Goal: Task Accomplishment & Management: Use online tool/utility

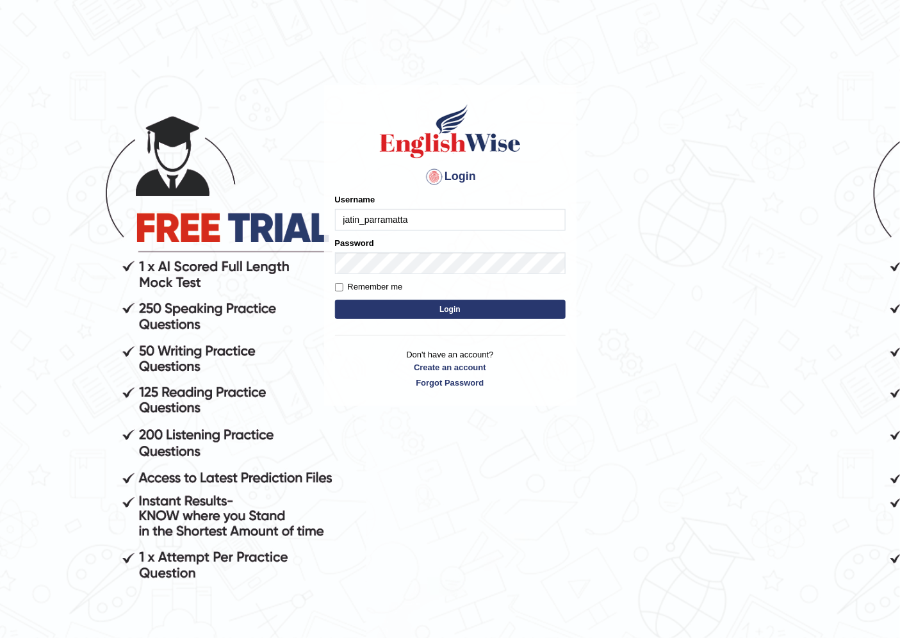
type input "jatin_parramatta"
click at [580, 346] on body "Login Please fix the following errors: Username jatin_parramatta Password Remem…" at bounding box center [450, 364] width 900 height 638
click at [553, 312] on button "Login" at bounding box center [450, 309] width 231 height 19
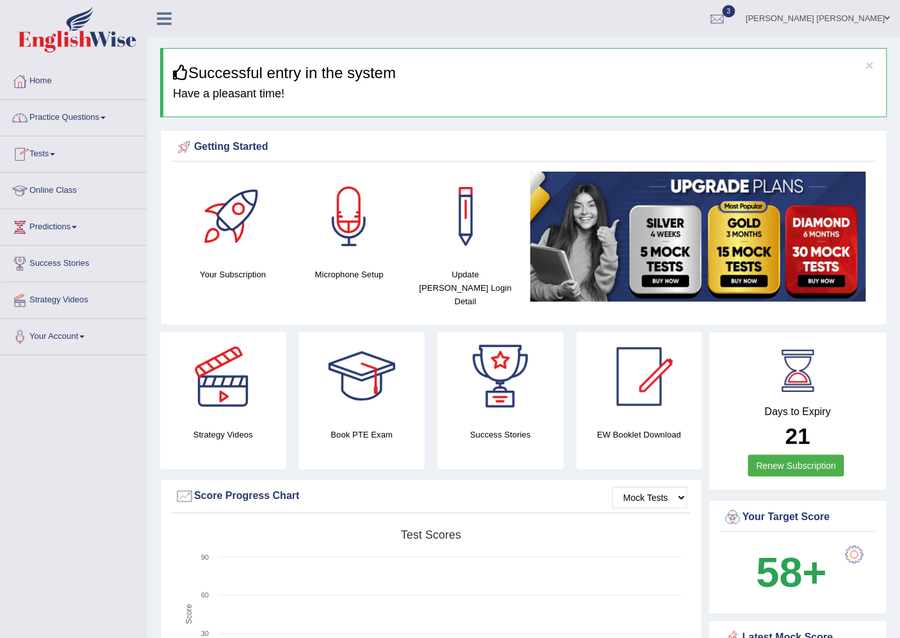
click at [106, 117] on span at bounding box center [103, 118] width 5 height 3
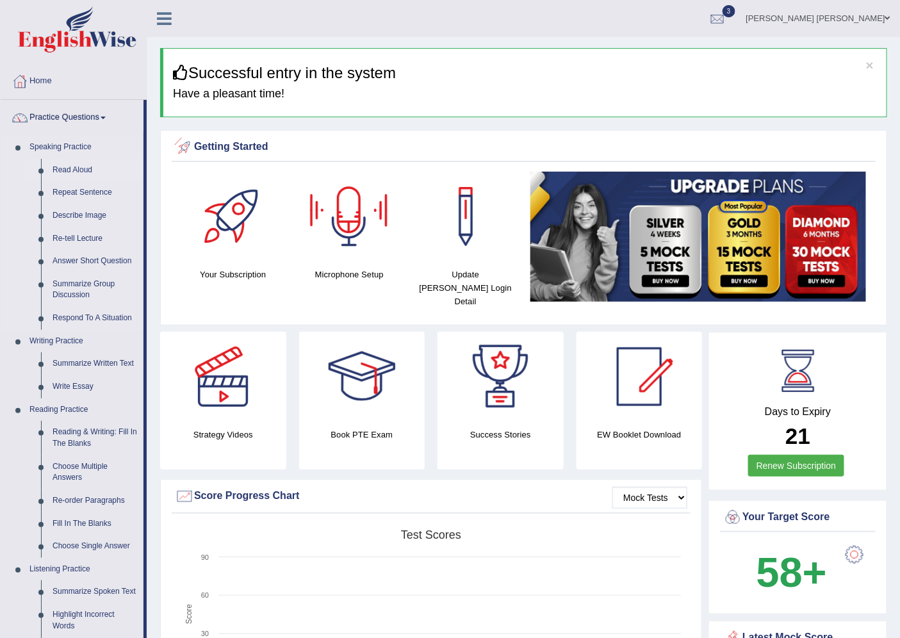
click at [61, 173] on link "Read Aloud" at bounding box center [95, 170] width 97 height 23
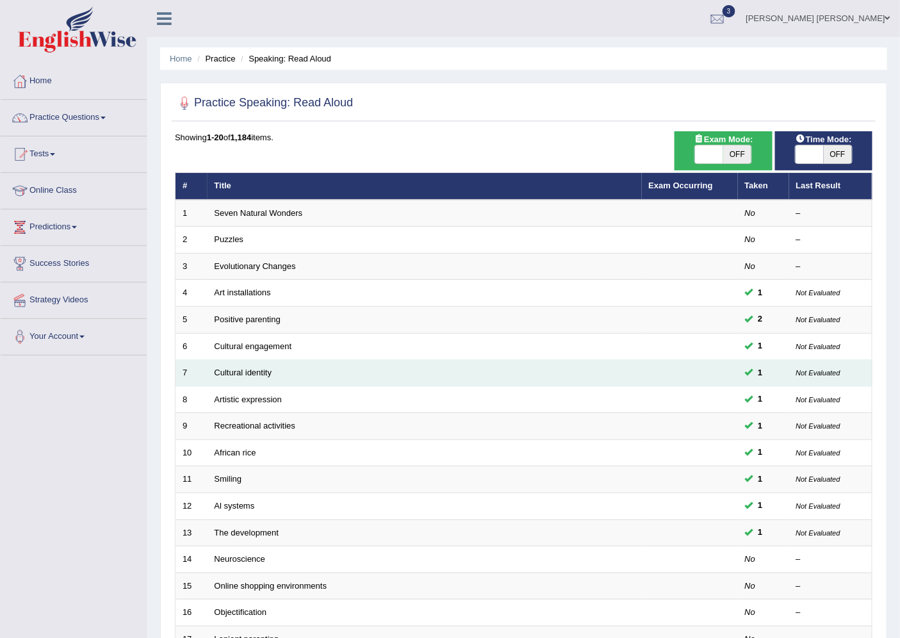
drag, startPoint x: 623, startPoint y: 347, endPoint x: 628, endPoint y: 359, distance: 13.8
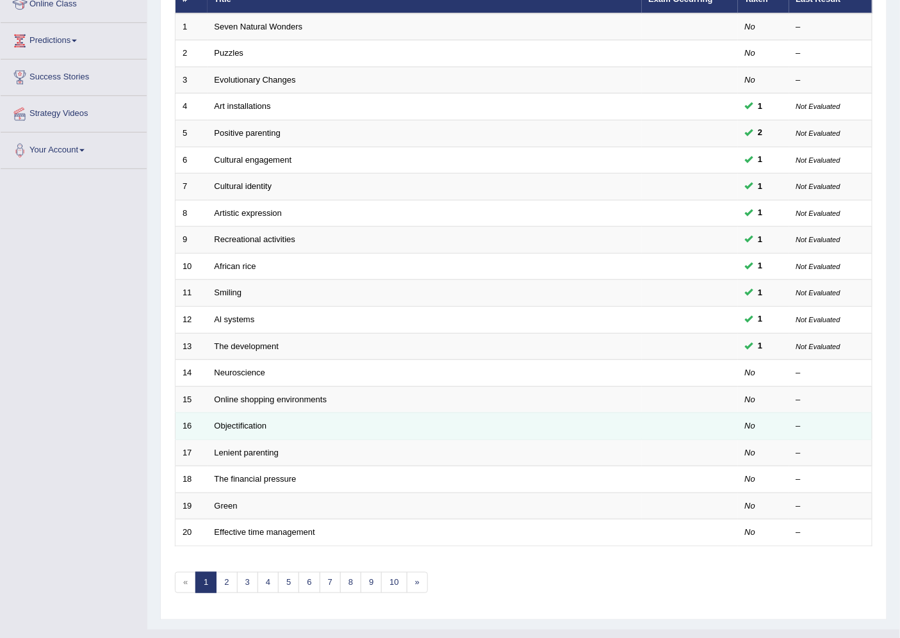
scroll to position [209, 0]
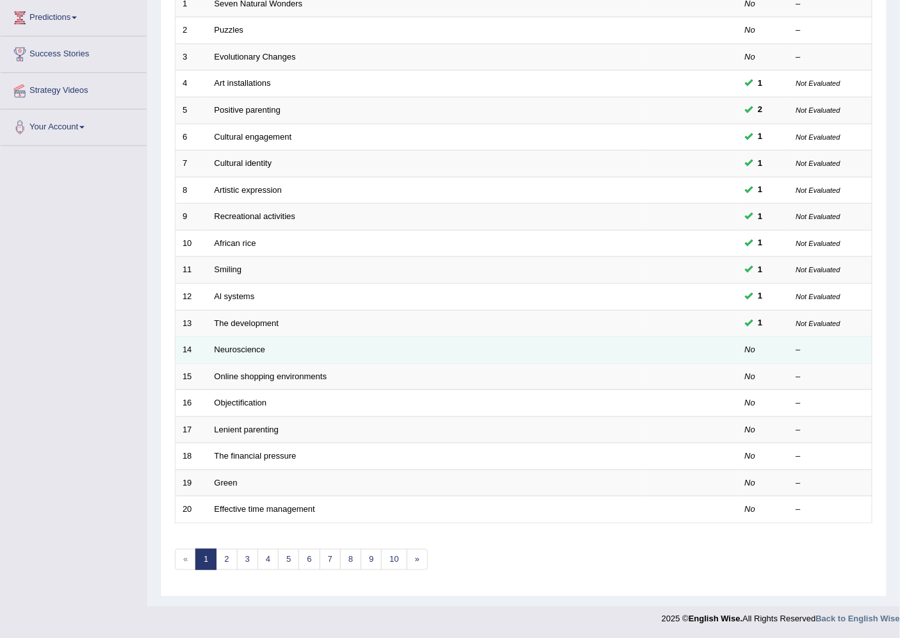
click at [697, 337] on td at bounding box center [690, 350] width 96 height 27
click at [240, 348] on link "Neuroscience" at bounding box center [240, 350] width 51 height 10
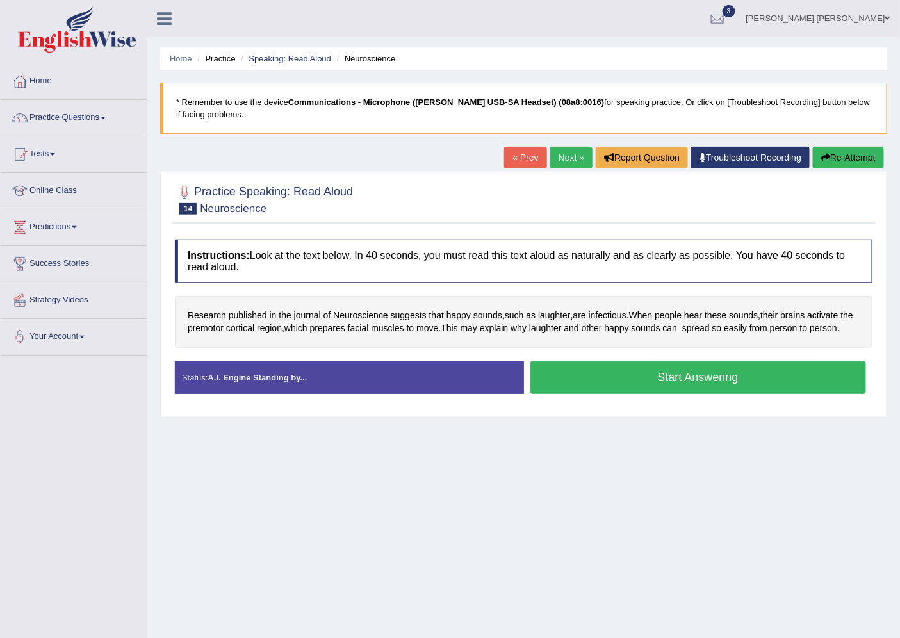
drag, startPoint x: 666, startPoint y: 382, endPoint x: 626, endPoint y: 391, distance: 41.3
click at [625, 391] on button "Start Answering" at bounding box center [698, 377] width 336 height 33
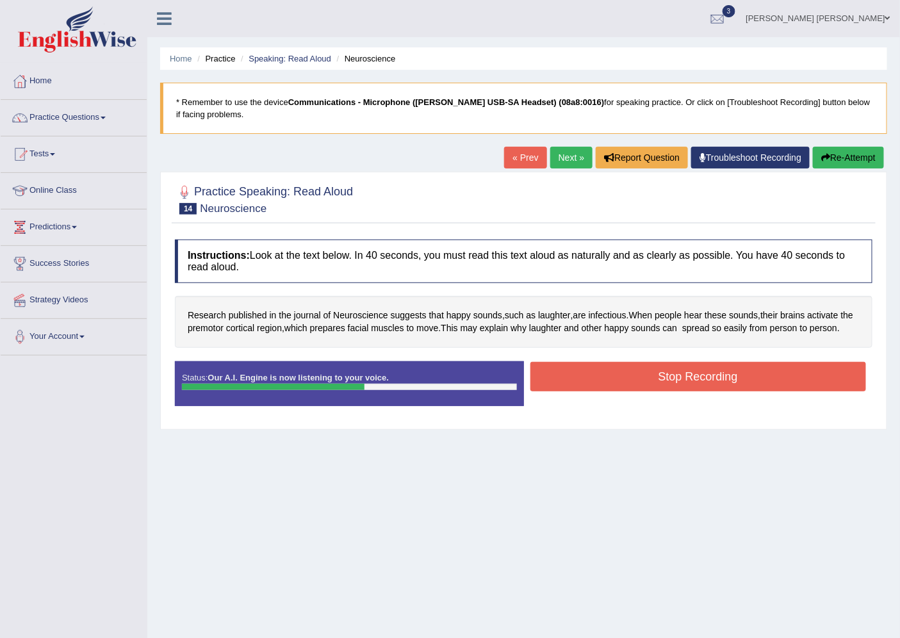
click at [631, 388] on button "Stop Recording" at bounding box center [698, 376] width 336 height 29
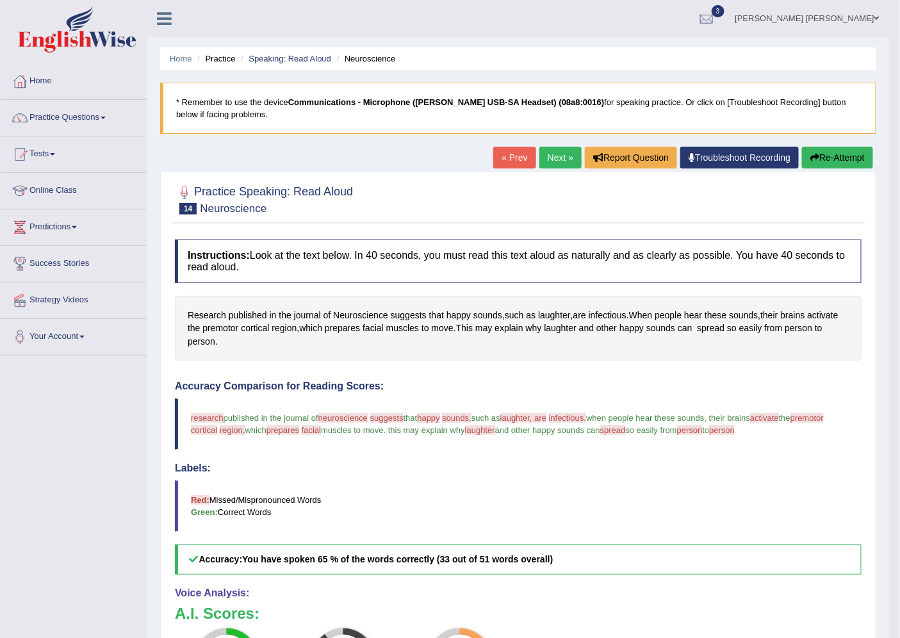
click at [541, 158] on link "Next »" at bounding box center [560, 158] width 42 height 22
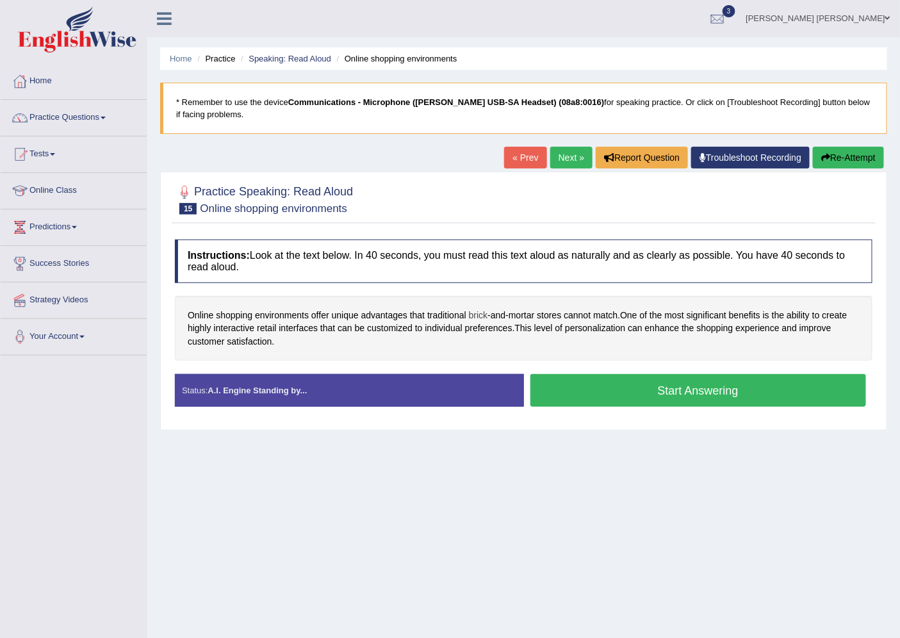
click at [475, 310] on span "brick" at bounding box center [478, 315] width 19 height 13
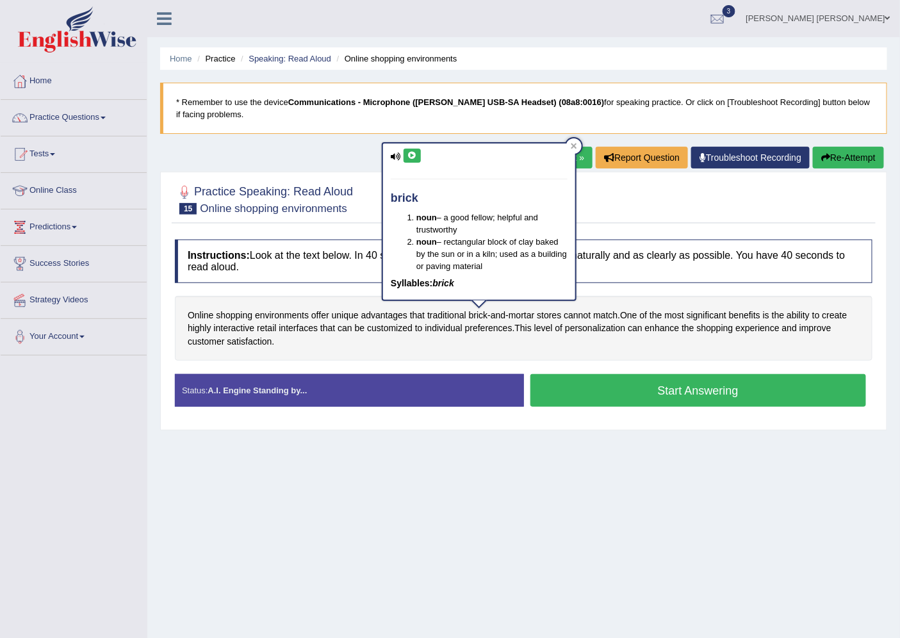
click at [603, 274] on h4 "Instructions: Look at the text below. In 40 seconds, you must read this text al…" at bounding box center [524, 261] width 698 height 43
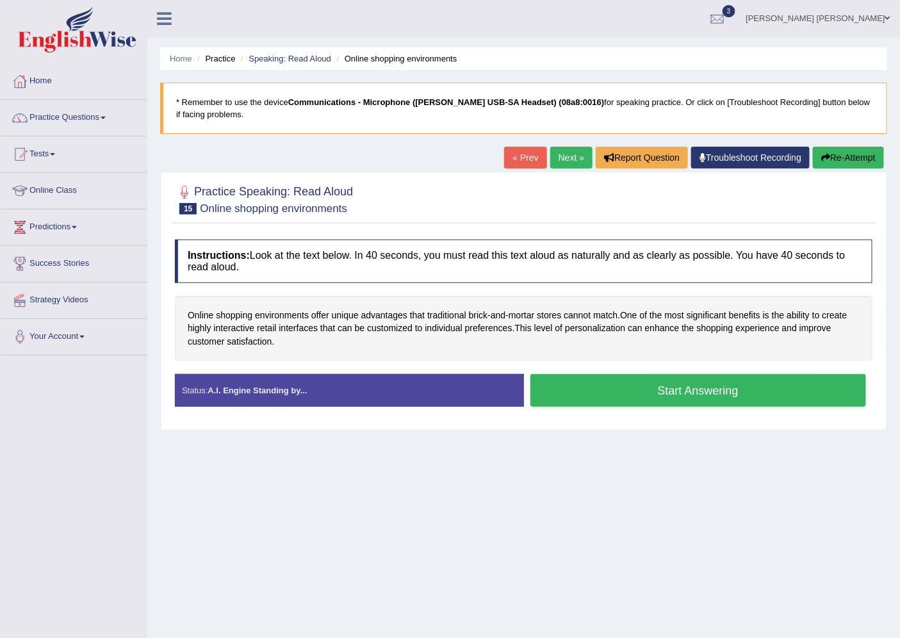
drag, startPoint x: 603, startPoint y: 274, endPoint x: 615, endPoint y: 306, distance: 34.9
click at [614, 380] on button "Start Answering" at bounding box center [698, 390] width 336 height 33
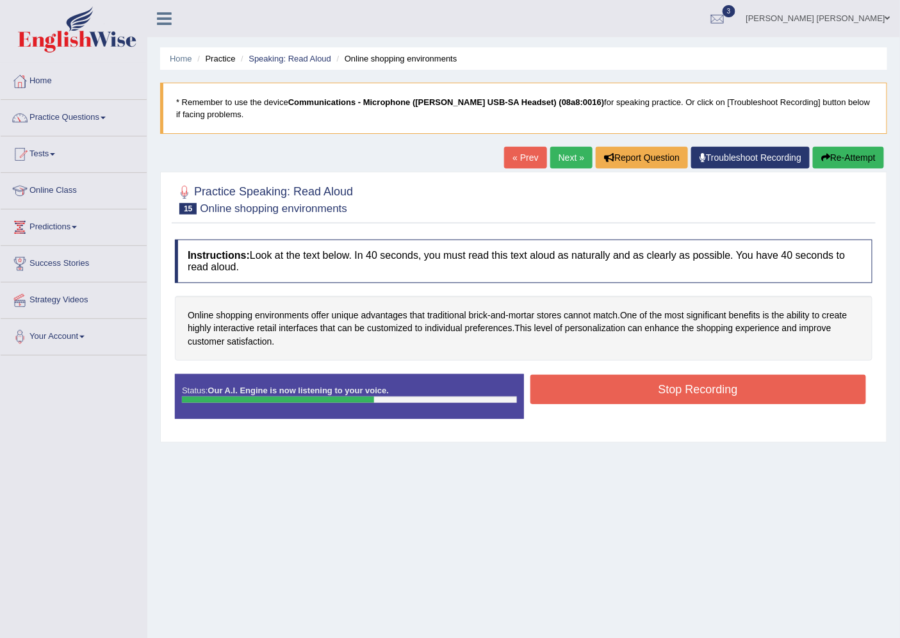
click at [614, 380] on button "Stop Recording" at bounding box center [698, 389] width 336 height 29
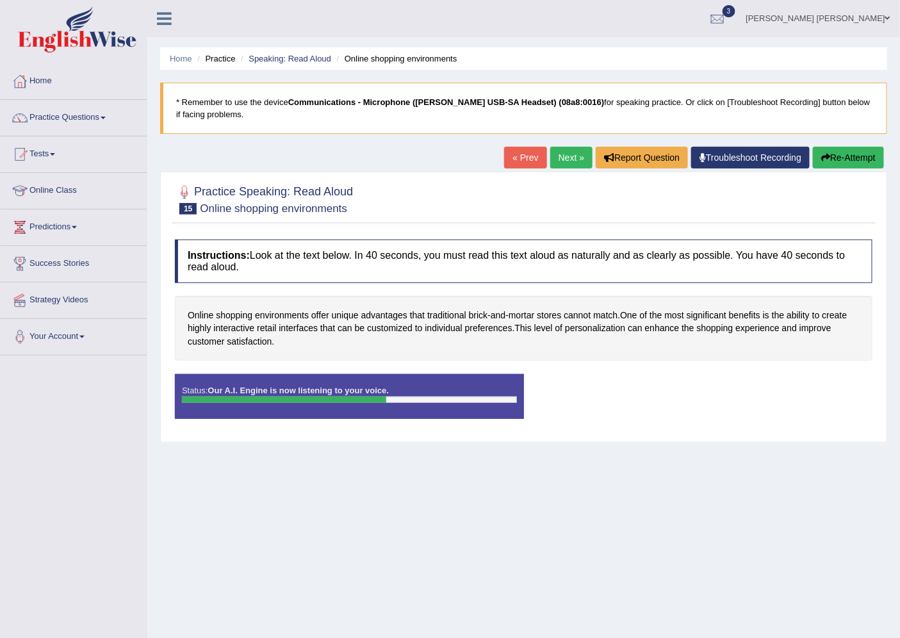
click at [664, 391] on div "Status: Our A.I. Engine is now listening to your voice. Start Answering Stop Re…" at bounding box center [524, 403] width 698 height 58
click at [673, 384] on div "Status: Our A.I. Engine is now listening to your voice. Start Answering Stop Re…" at bounding box center [524, 403] width 698 height 58
click at [673, 385] on div "Status: Our A.I. Engine is now listening to your voice. Start Answering Stop Re…" at bounding box center [524, 403] width 698 height 58
click at [620, 462] on div "Home Practice Speaking: Read Aloud Online shopping environments * Remember to u…" at bounding box center [523, 320] width 753 height 641
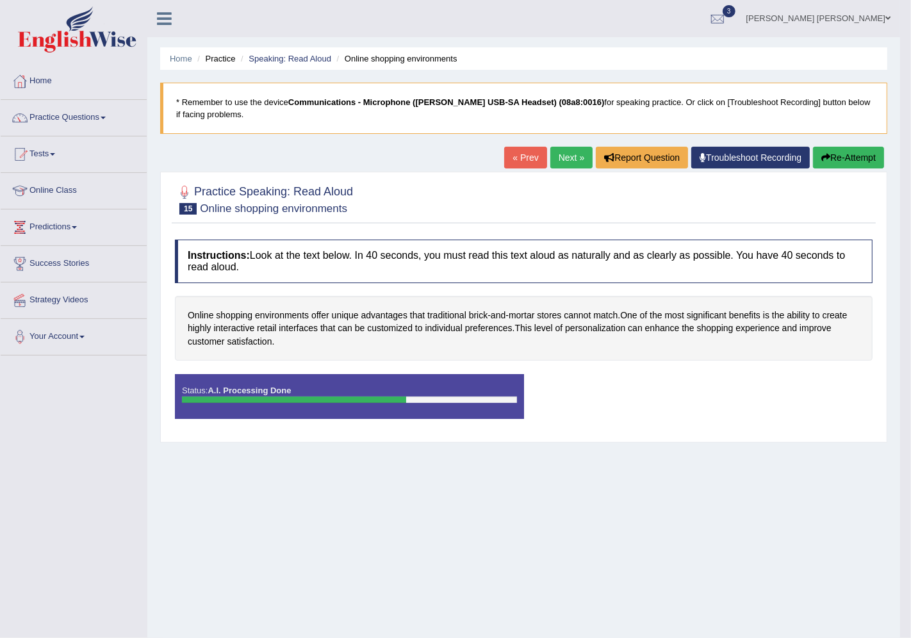
drag, startPoint x: 492, startPoint y: 297, endPoint x: 482, endPoint y: 302, distance: 10.9
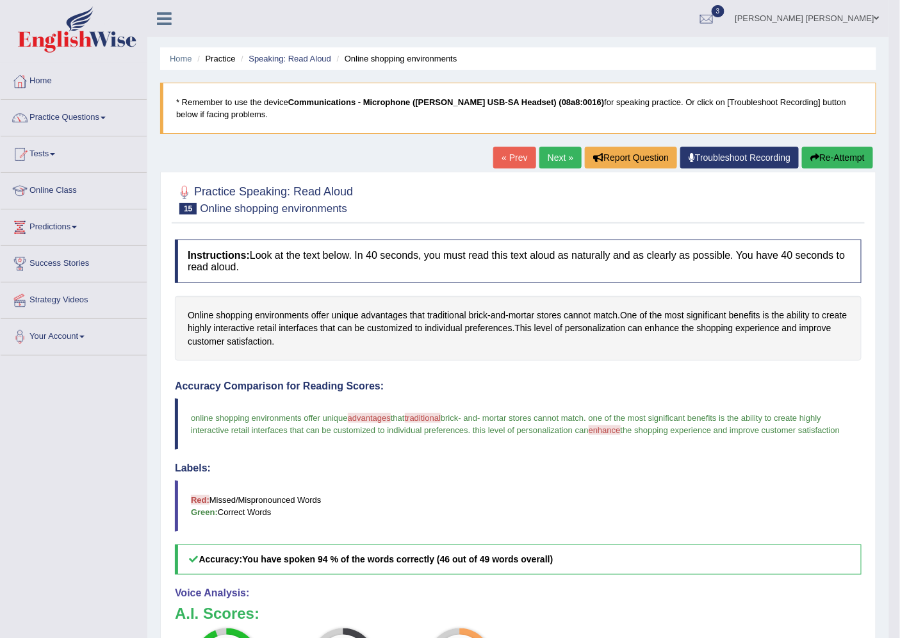
click at [553, 151] on link "Next »" at bounding box center [560, 158] width 42 height 22
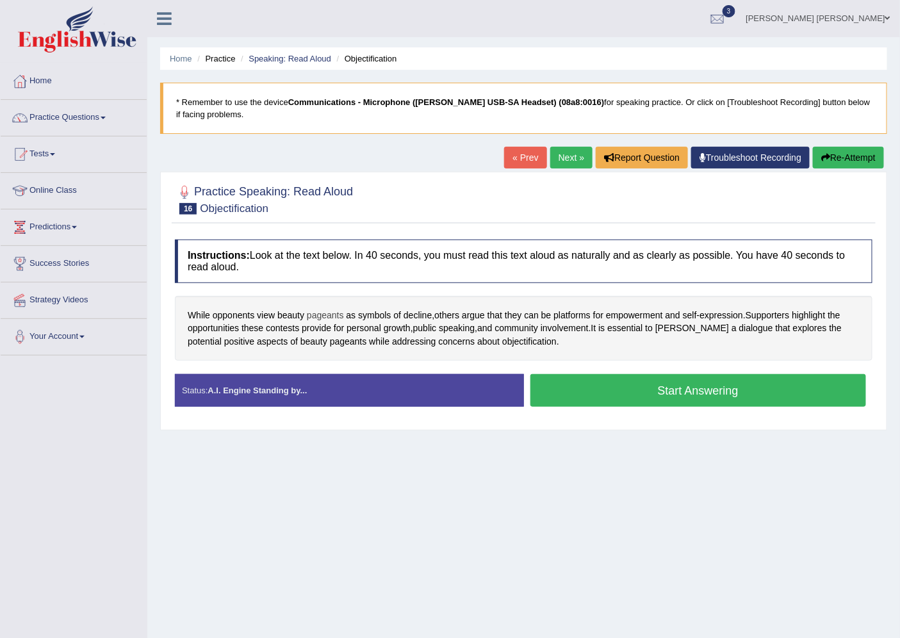
click at [327, 312] on span "pageants" at bounding box center [325, 315] width 37 height 13
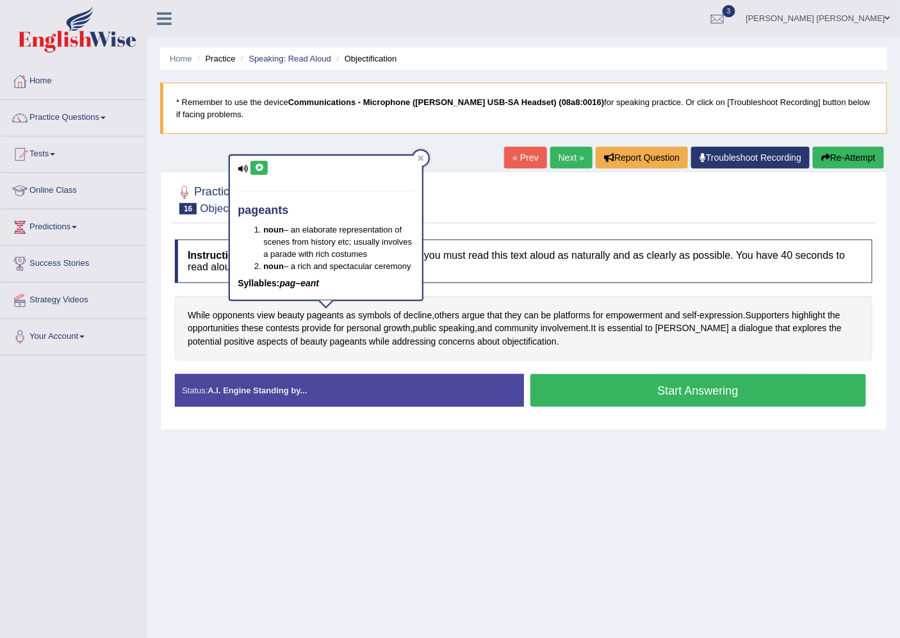
click at [266, 167] on button at bounding box center [258, 168] width 17 height 14
click at [495, 231] on div "Practice Speaking: Read Aloud 16 Objectification Instructions: Look at the text…" at bounding box center [523, 301] width 727 height 259
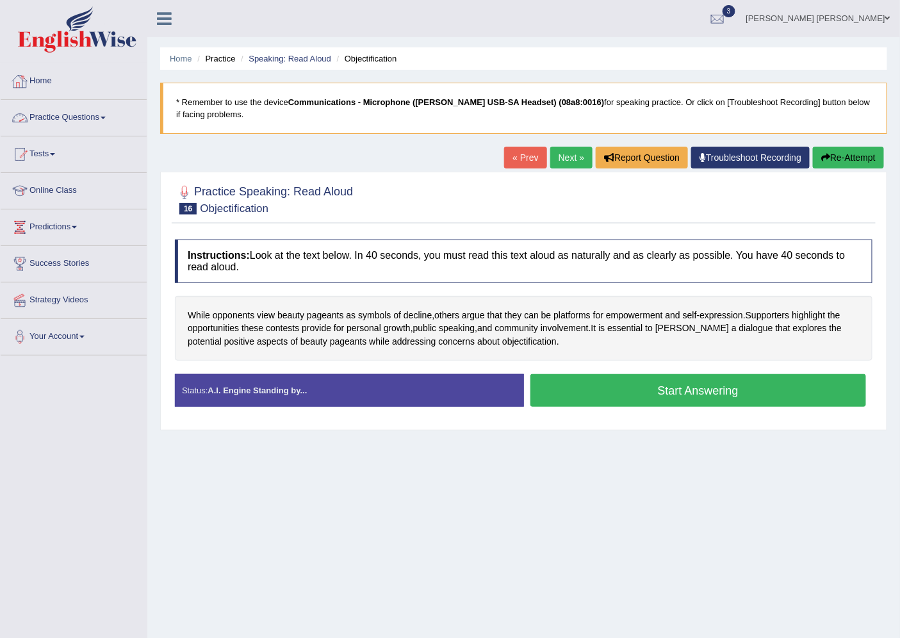
click at [68, 120] on link "Practice Questions" at bounding box center [74, 116] width 146 height 32
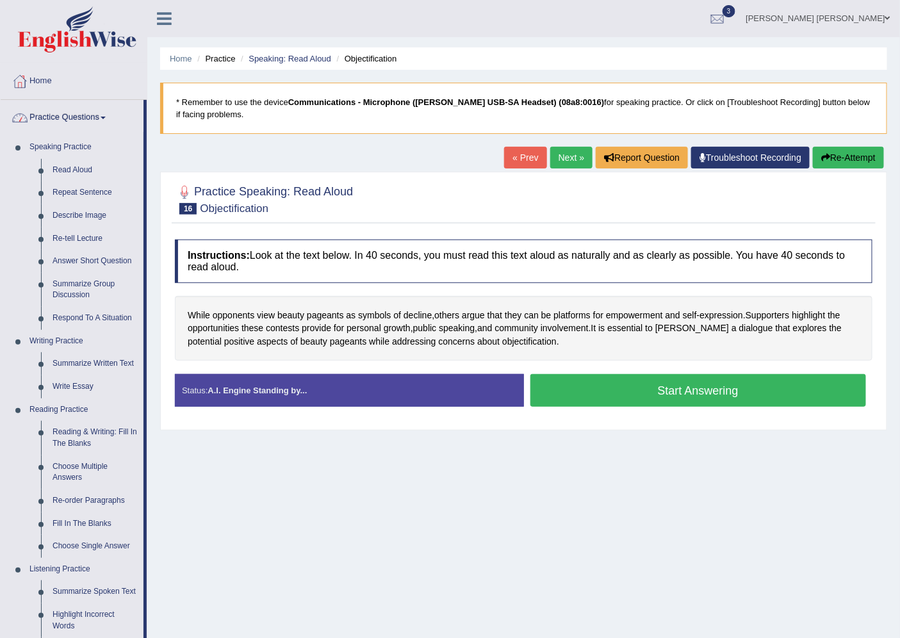
click at [74, 117] on link "Practice Questions" at bounding box center [72, 116] width 143 height 32
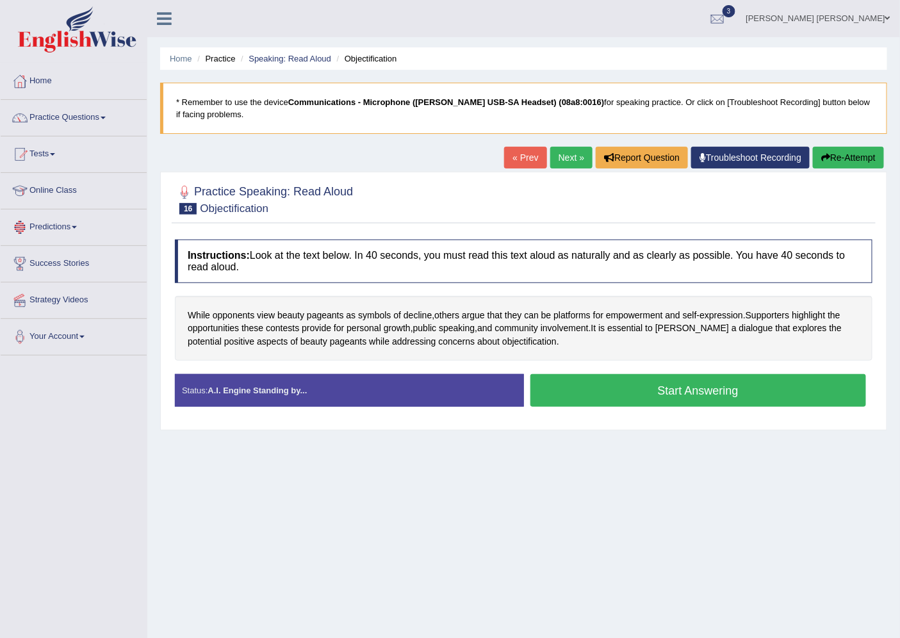
click at [45, 152] on link "Tests" at bounding box center [74, 152] width 146 height 32
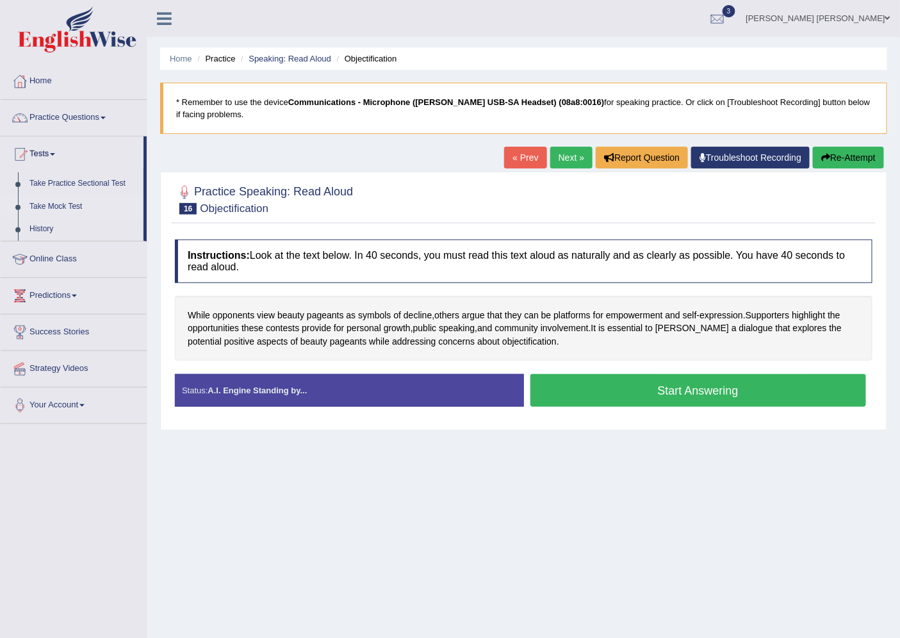
click at [60, 217] on link "Take Mock Test" at bounding box center [84, 206] width 120 height 23
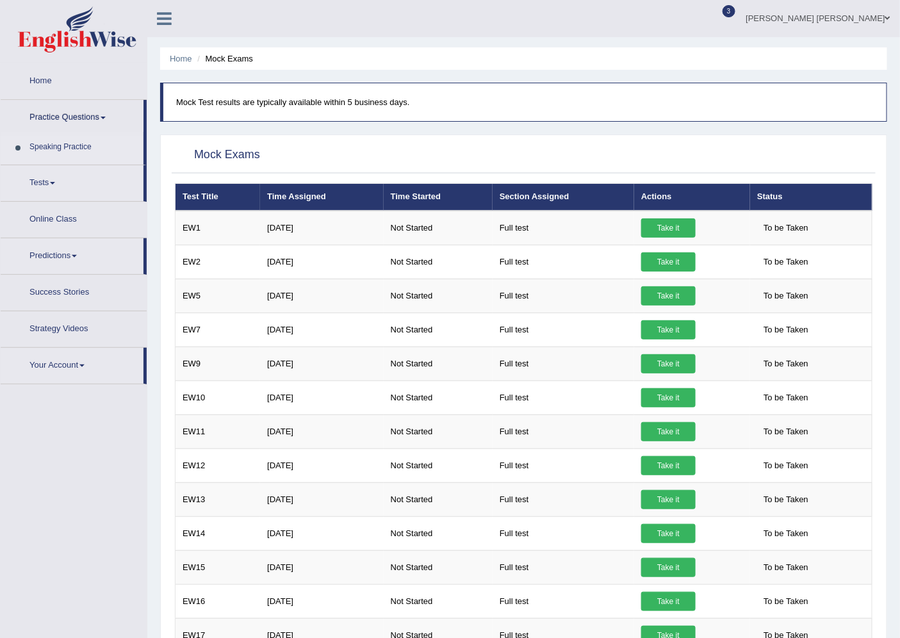
click at [37, 132] on li "Practice Questions Speaking Practice Read Aloud Repeat Sentence Describe Image …" at bounding box center [74, 132] width 146 height 65
click at [37, 151] on link "Tests" at bounding box center [72, 152] width 143 height 32
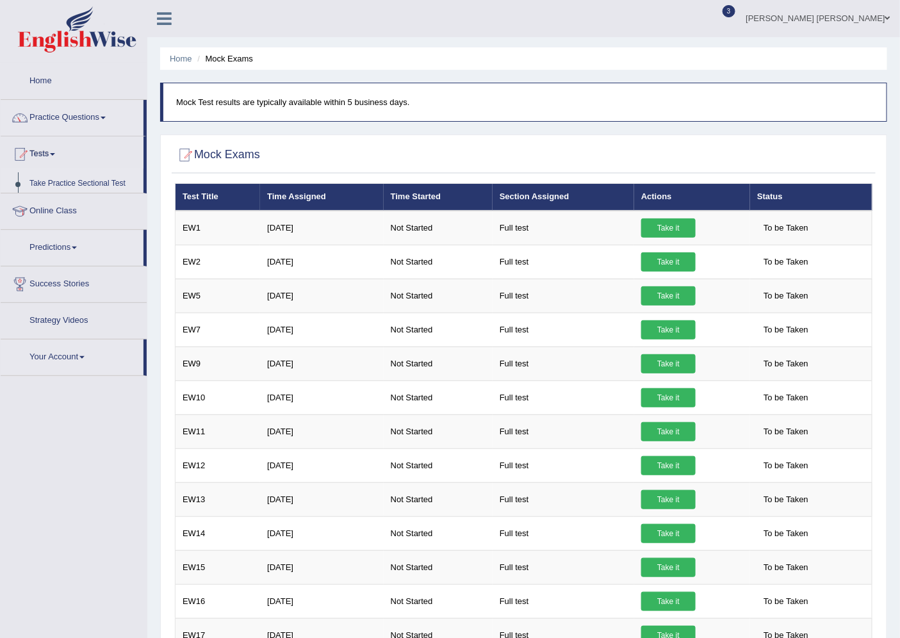
click at [39, 148] on link "Tests" at bounding box center [72, 152] width 143 height 32
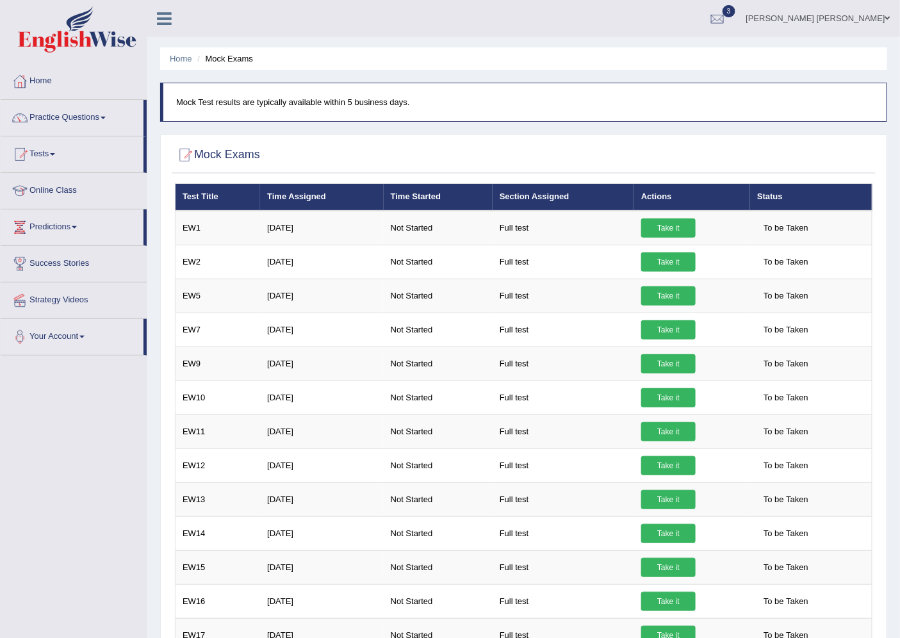
click at [39, 148] on link "Tests" at bounding box center [72, 152] width 143 height 32
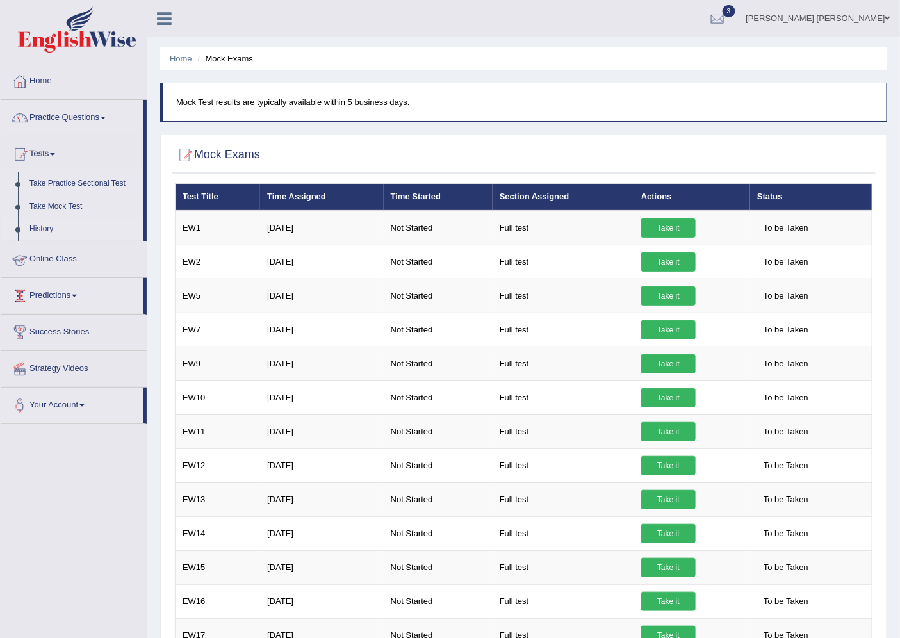
click at [45, 222] on link "History" at bounding box center [84, 229] width 120 height 23
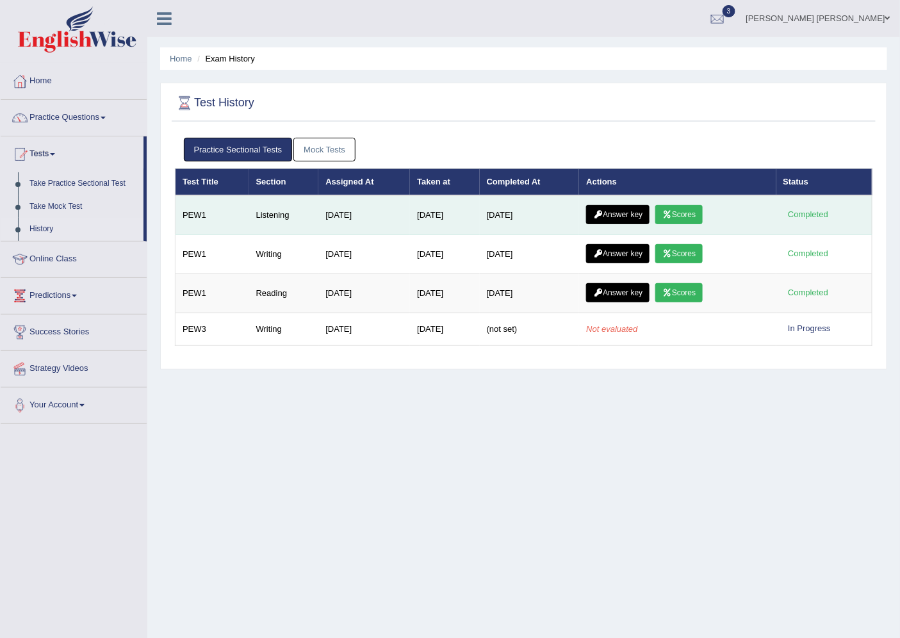
click at [697, 213] on link "Scores" at bounding box center [678, 214] width 47 height 19
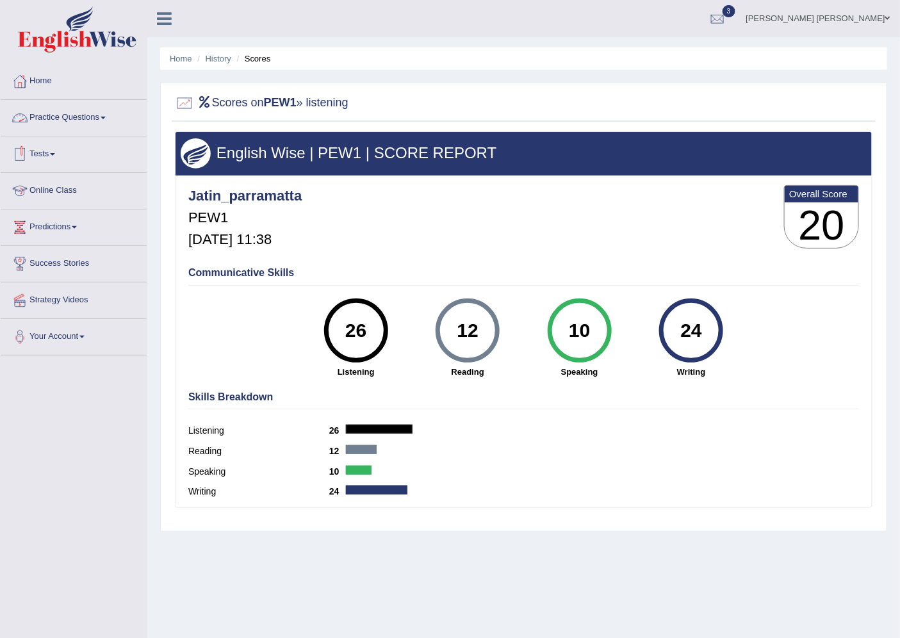
click at [61, 118] on link "Practice Questions" at bounding box center [74, 116] width 146 height 32
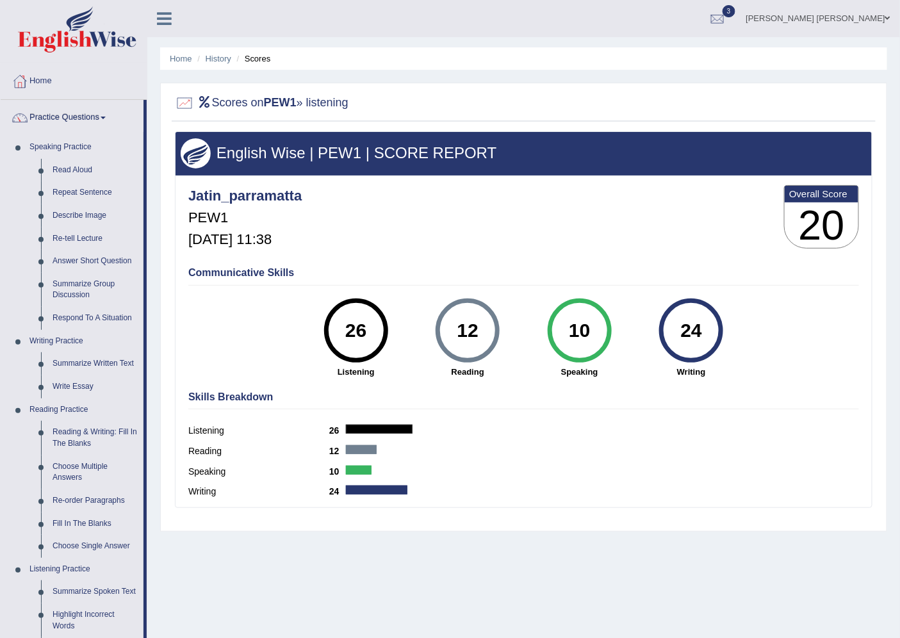
click at [94, 114] on link "Practice Questions" at bounding box center [72, 116] width 143 height 32
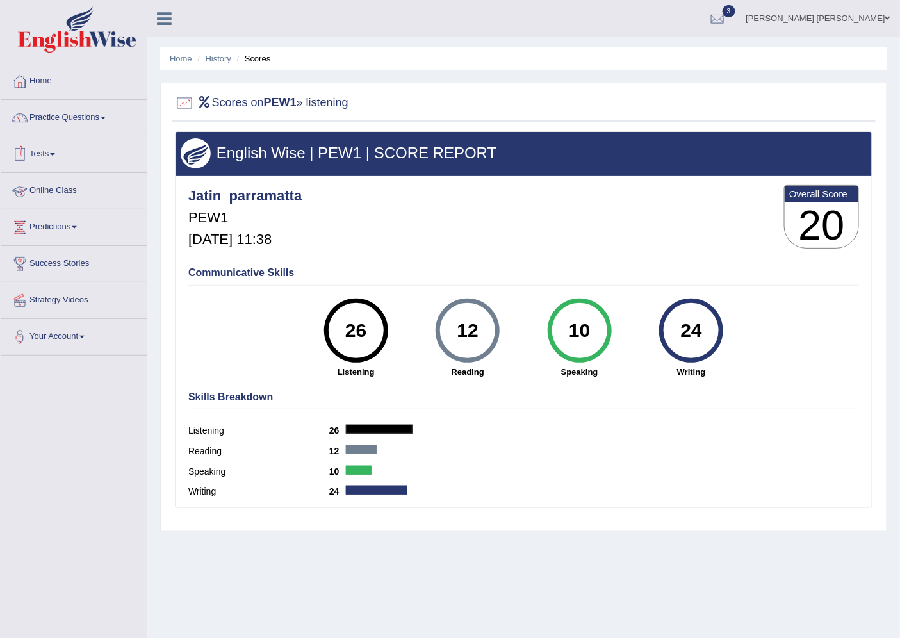
click at [42, 144] on link "Tests" at bounding box center [74, 152] width 146 height 32
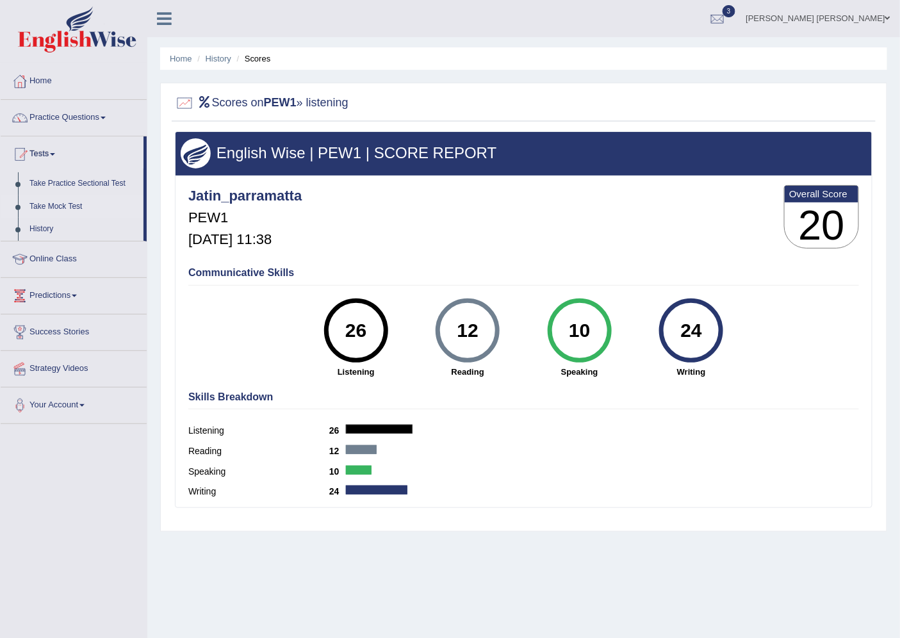
click at [64, 202] on link "Take Mock Test" at bounding box center [84, 206] width 120 height 23
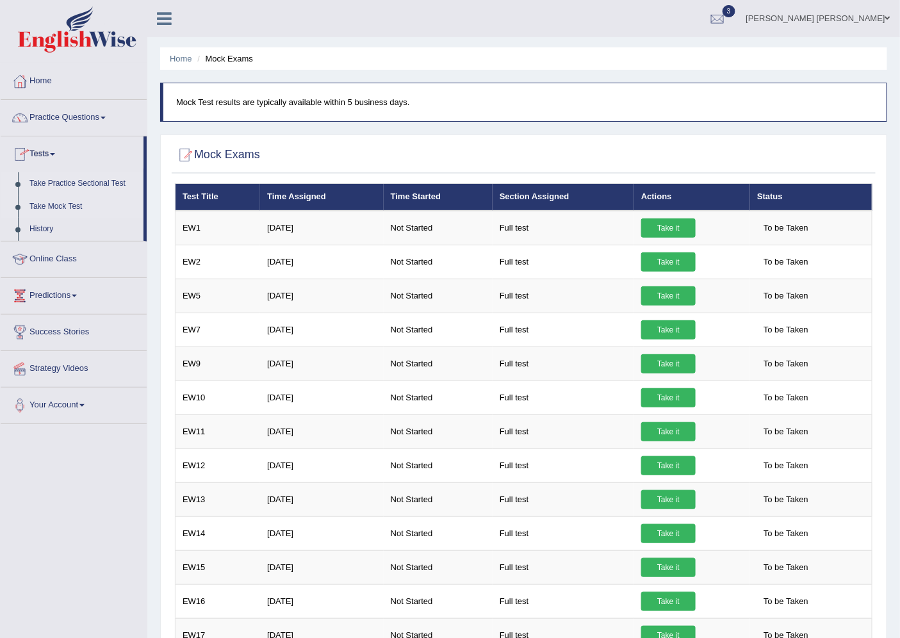
click at [45, 184] on link "Take Practice Sectional Test" at bounding box center [84, 183] width 120 height 23
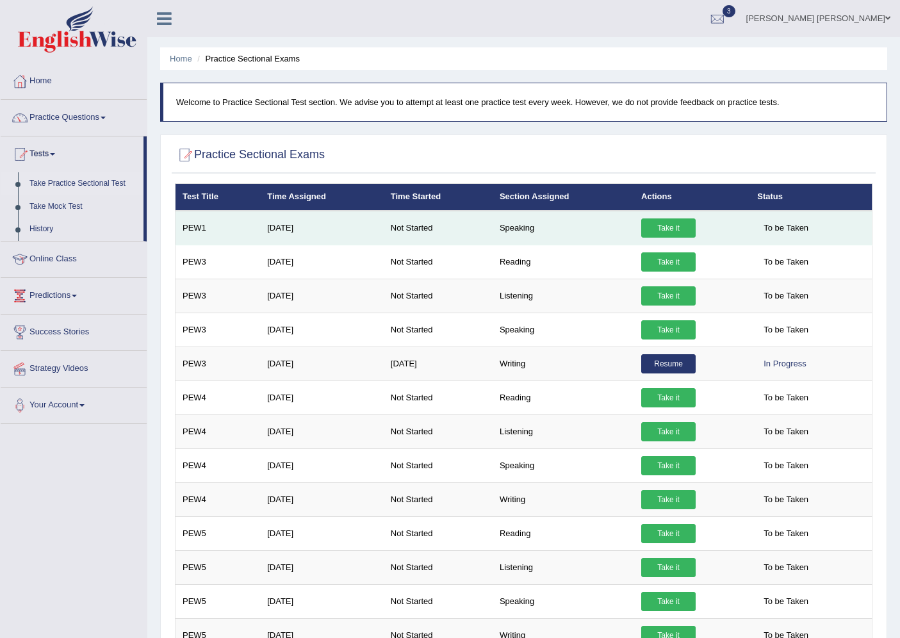
click at [680, 231] on link "Take it" at bounding box center [668, 227] width 54 height 19
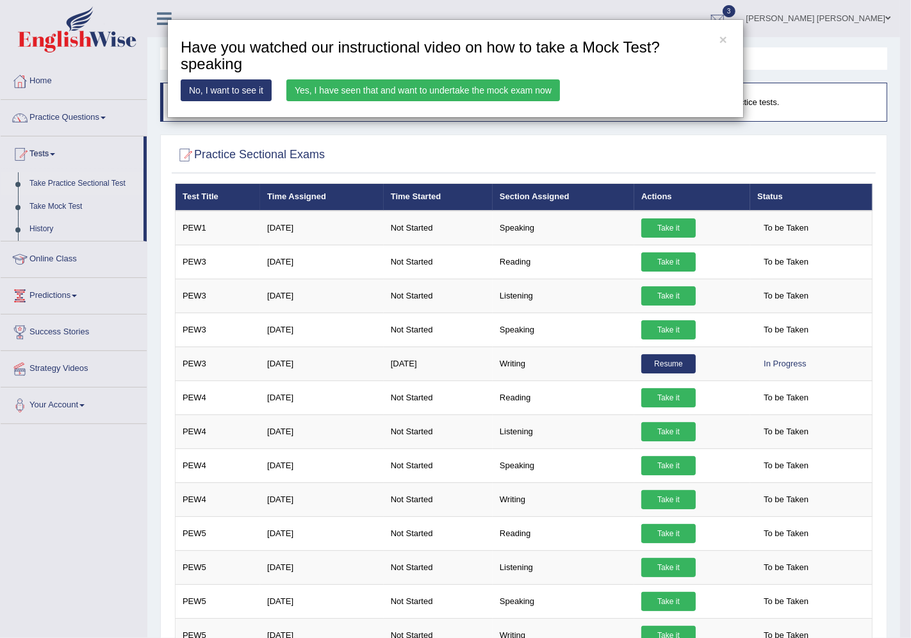
click at [448, 85] on link "Yes, I have seen that and want to undertake the mock exam now" at bounding box center [423, 90] width 274 height 22
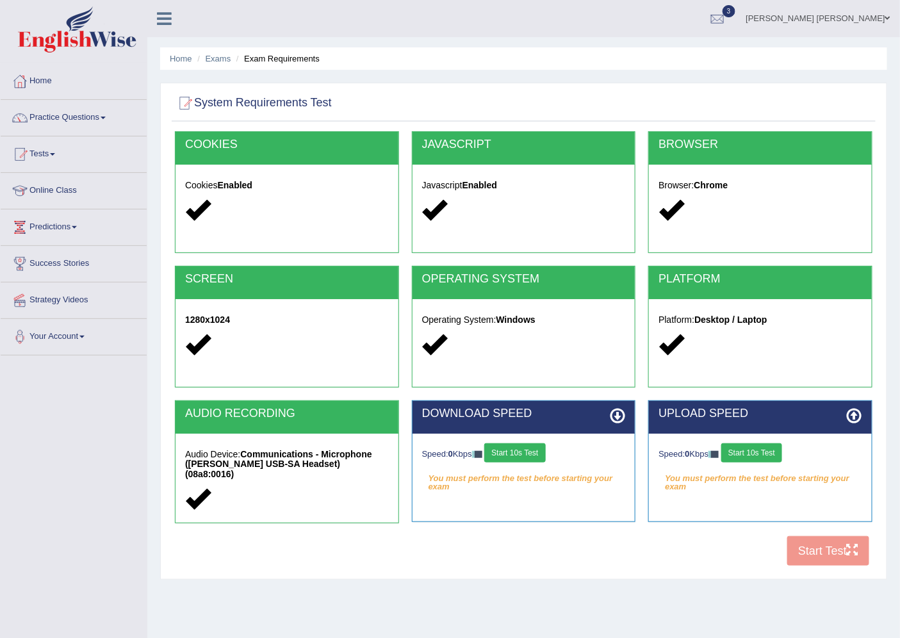
click at [618, 415] on icon at bounding box center [617, 415] width 15 height 15
click at [853, 413] on icon at bounding box center [854, 415] width 15 height 15
click at [535, 452] on button "Start 10s Test" at bounding box center [514, 452] width 61 height 19
click at [769, 450] on button "Start 10s Test" at bounding box center [751, 452] width 61 height 19
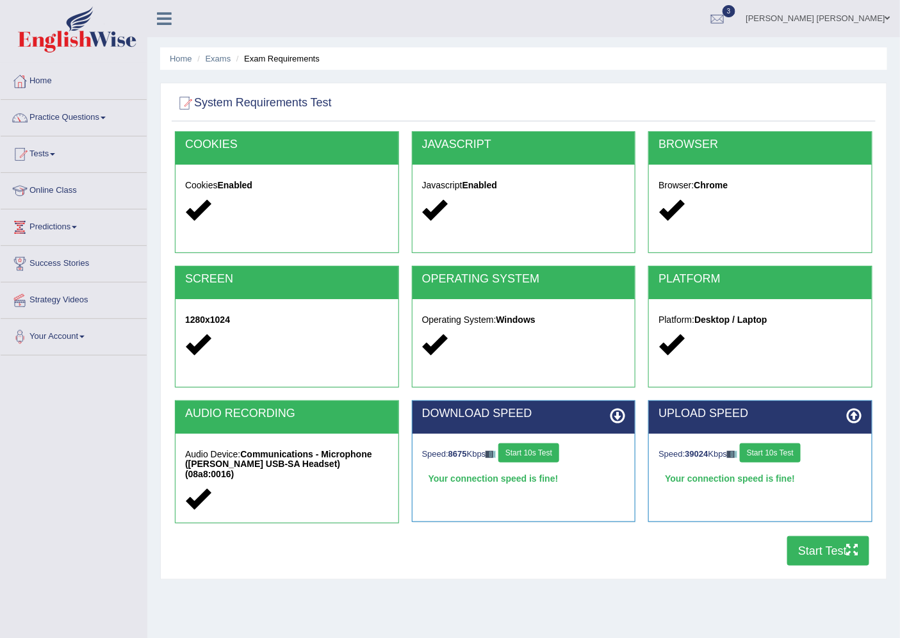
click at [830, 548] on button "Start Test" at bounding box center [828, 550] width 82 height 29
